Goal: Navigation & Orientation: Find specific page/section

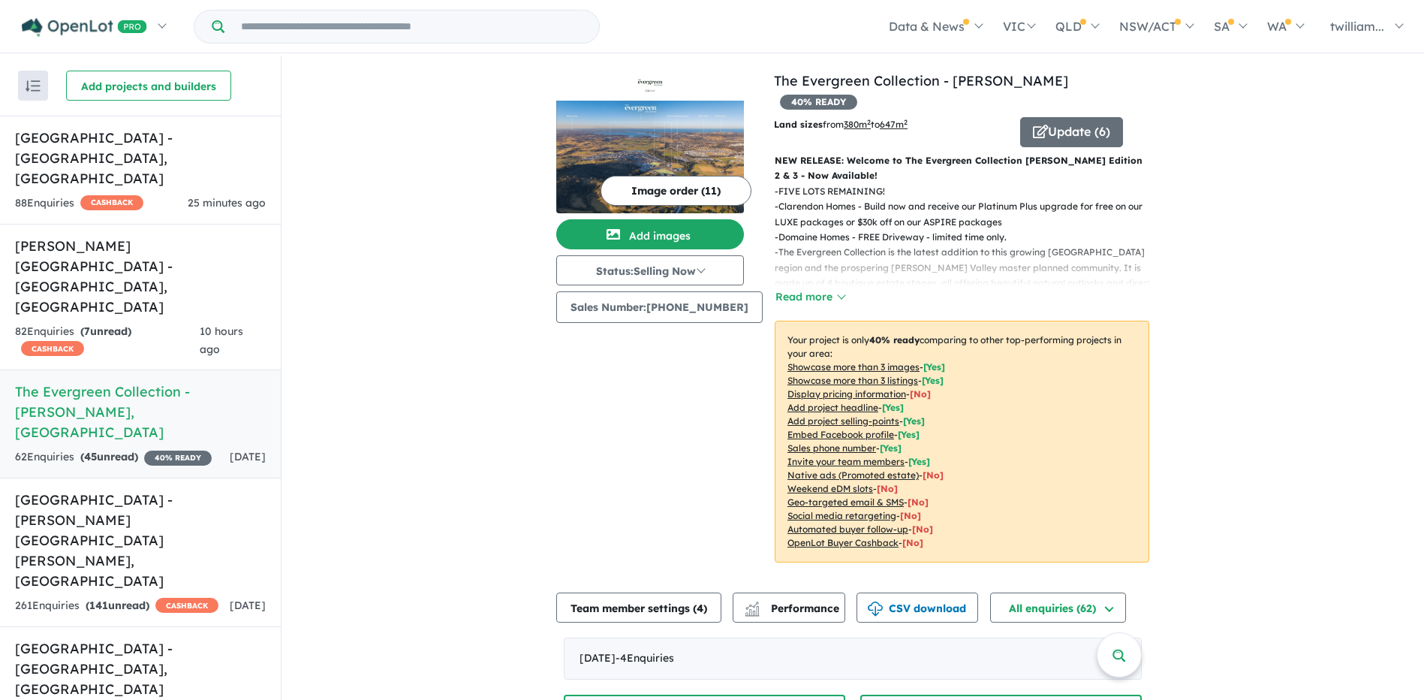
scroll to position [848, 0]
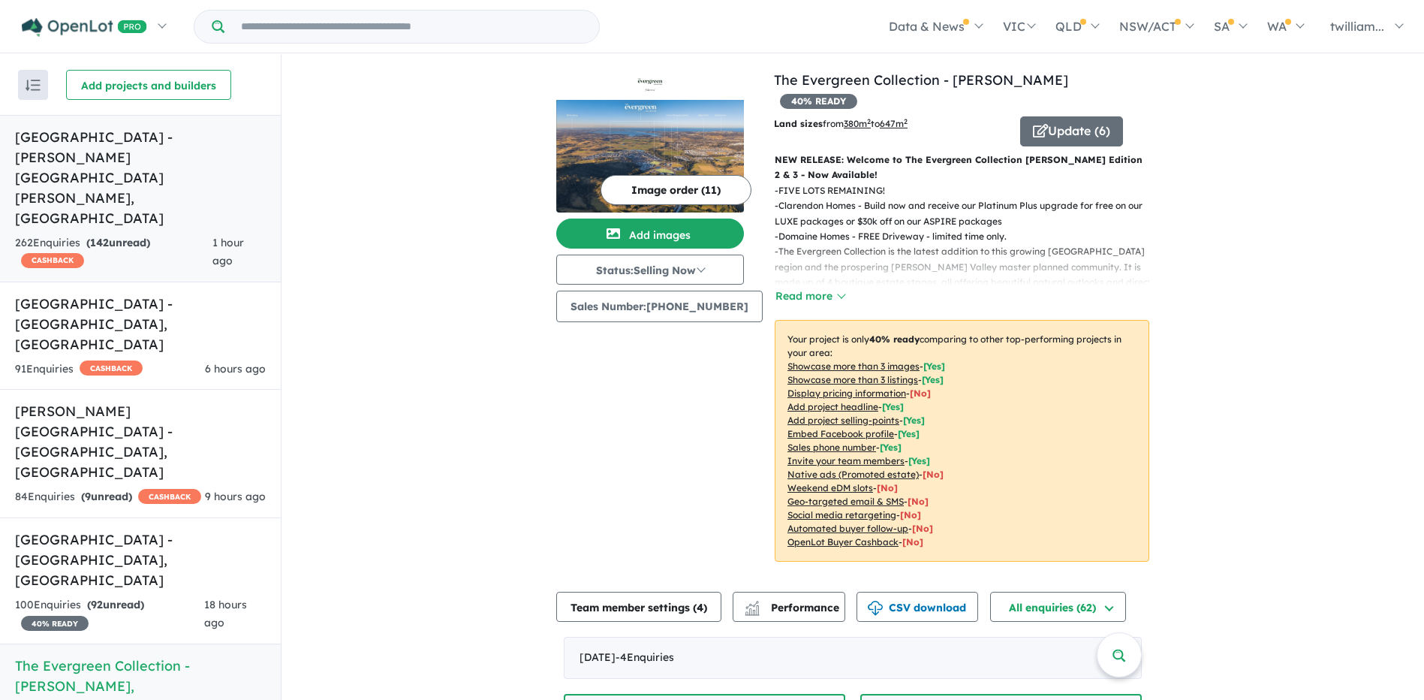
scroll to position [2, 0]
click at [104, 234] on span "142" at bounding box center [99, 241] width 19 height 14
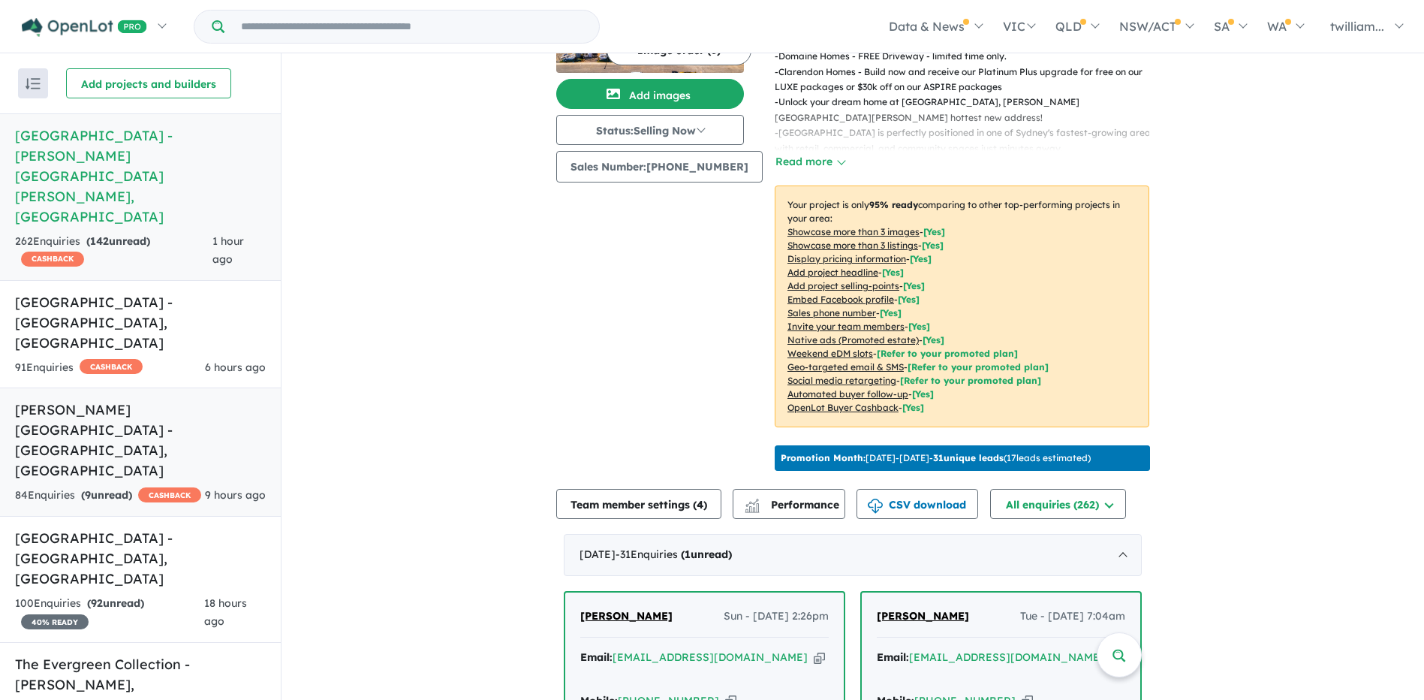
scroll to position [150, 0]
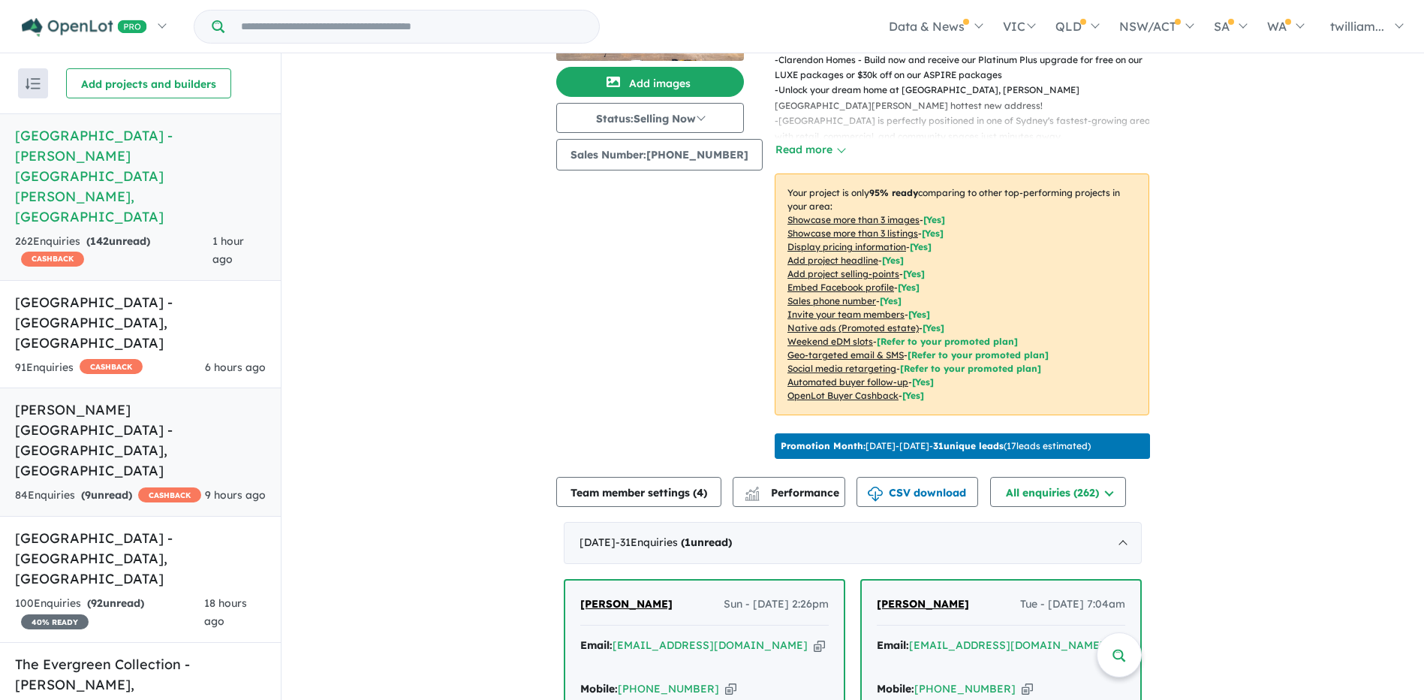
click at [146, 487] on div "84 Enquir ies ( 9 unread) CASHBACK" at bounding box center [108, 496] width 186 height 18
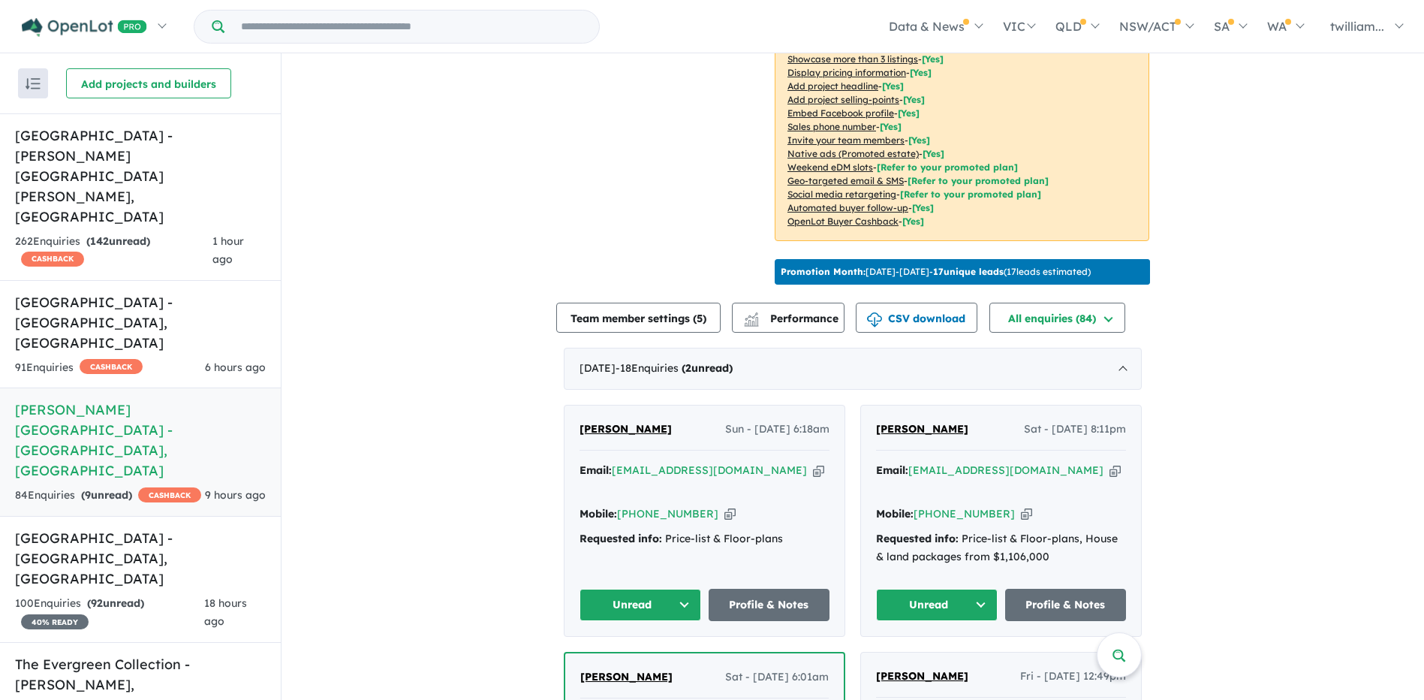
scroll to position [502, 0]
